Goal: Check status

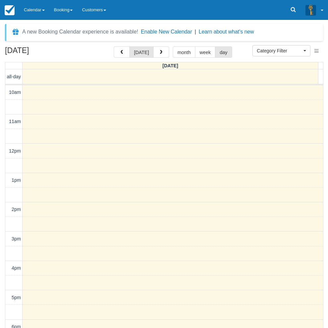
select select
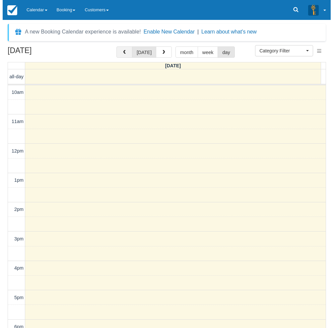
scroll to position [104, 0]
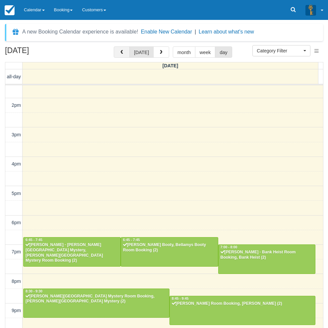
click at [122, 49] on button "button" at bounding box center [122, 51] width 16 height 11
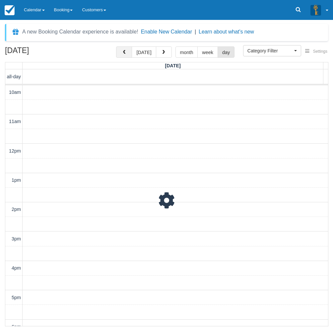
scroll to position [125, 0]
click at [122, 49] on button "button" at bounding box center [124, 51] width 16 height 11
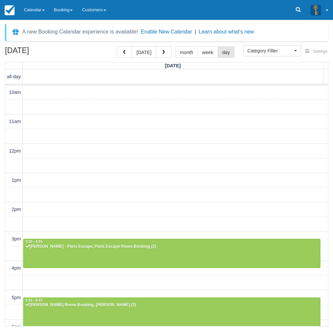
scroll to position [125, 0]
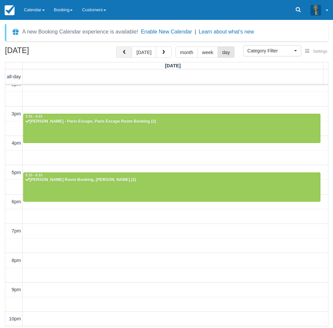
click at [131, 54] on button "button" at bounding box center [124, 51] width 16 height 11
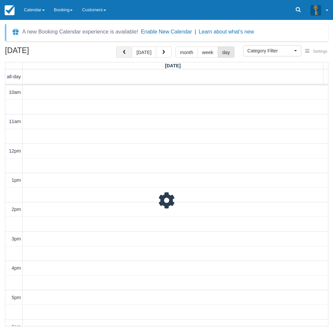
scroll to position [125, 0]
click at [129, 54] on button "button" at bounding box center [124, 51] width 16 height 11
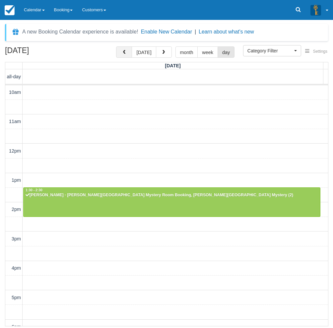
scroll to position [125, 0]
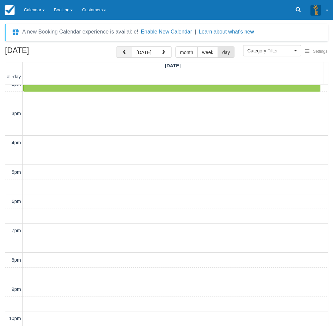
click at [129, 54] on button "button" at bounding box center [124, 51] width 16 height 11
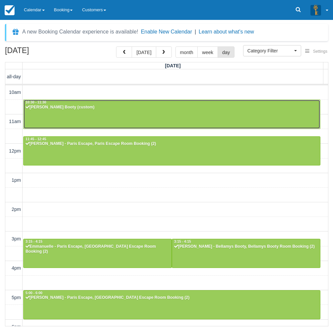
click at [66, 117] on div at bounding box center [172, 114] width 296 height 29
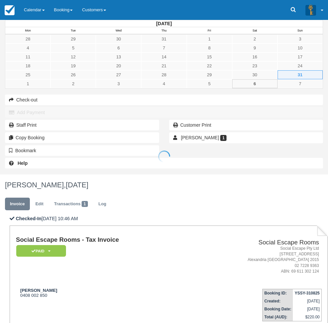
scroll to position [7, 0]
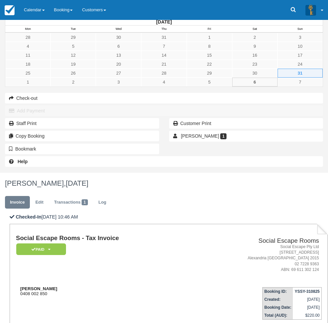
click at [177, 286] on div "Camilla 0408 002 850" at bounding box center [103, 291] width 175 height 10
click at [0, 155] on div "Remove Bookmark Bookmark" at bounding box center [82, 149] width 164 height 13
click at [33, 9] on link "Calendar" at bounding box center [34, 10] width 30 height 20
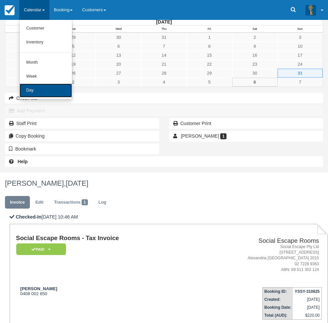
click at [37, 94] on link "Day" at bounding box center [46, 91] width 52 height 14
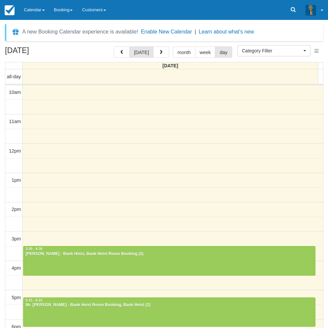
select select
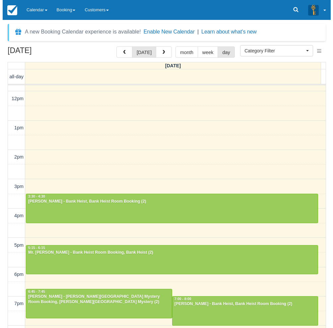
scroll to position [104, 0]
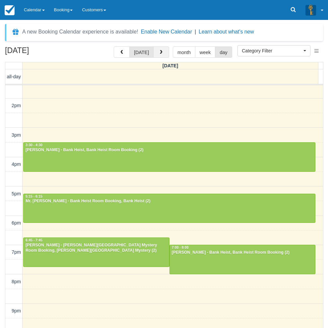
click at [162, 50] on button "button" at bounding box center [161, 51] width 16 height 11
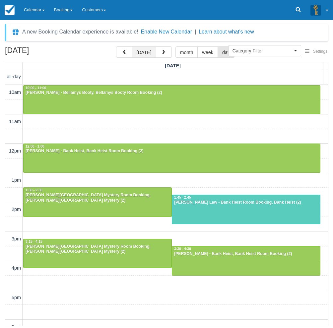
click at [138, 50] on button "[DATE]" at bounding box center [144, 51] width 24 height 11
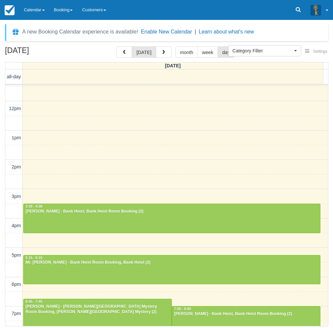
scroll to position [125, 0]
